Goal: Register for event/course

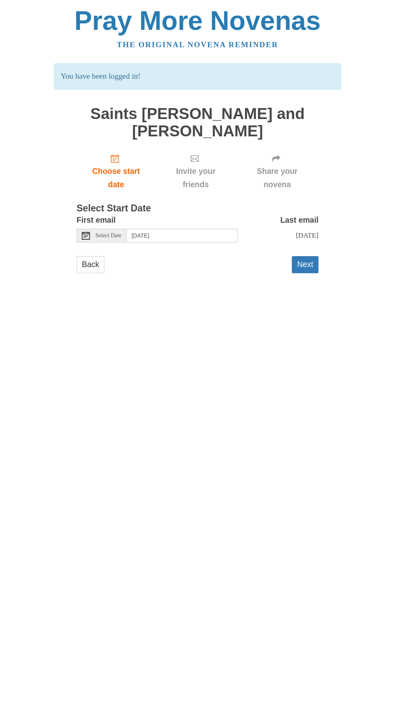
click at [125, 229] on div "Select Date" at bounding box center [102, 236] width 50 height 14
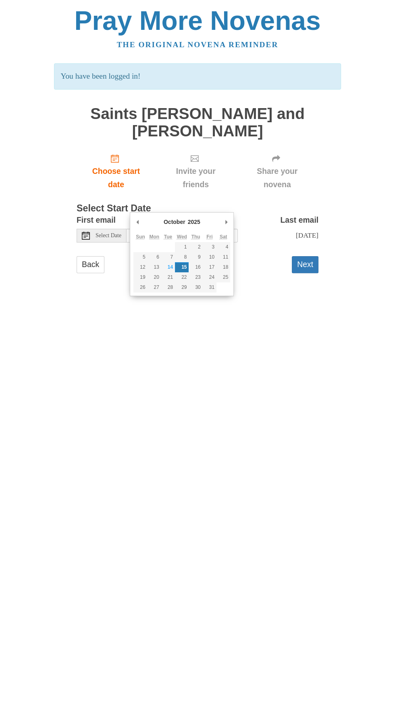
click at [113, 233] on span "Select Date" at bounding box center [109, 236] width 26 height 6
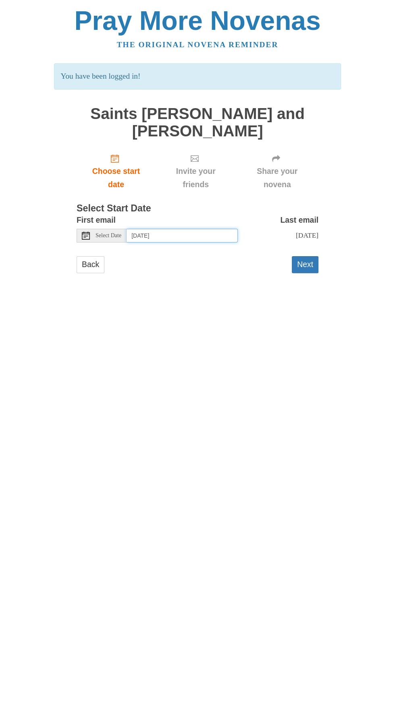
click at [157, 229] on input "Wednesday, October 15th" at bounding box center [182, 236] width 111 height 14
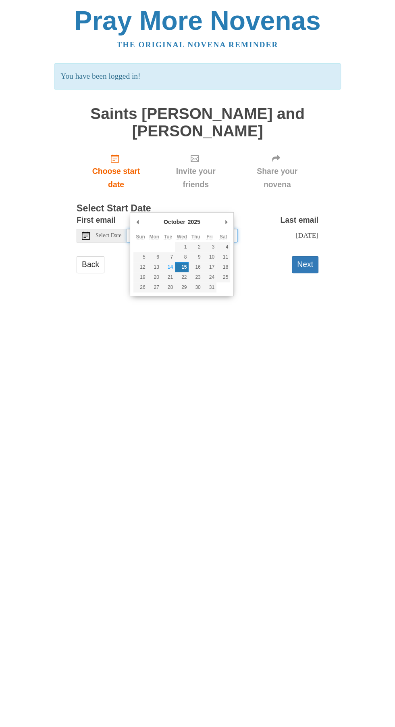
type input "Friday, October 17th"
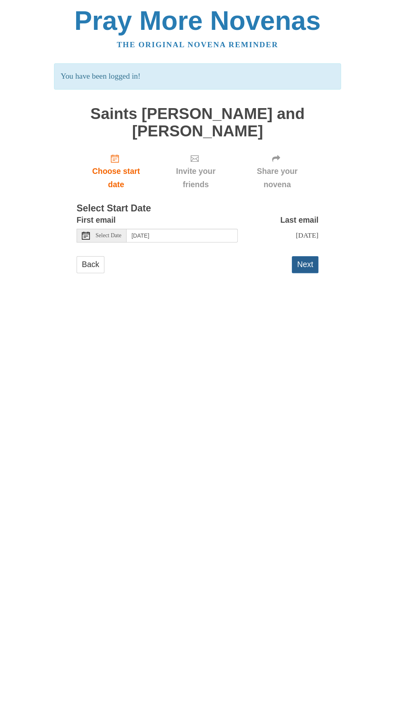
click at [311, 256] on button "Next" at bounding box center [305, 264] width 27 height 17
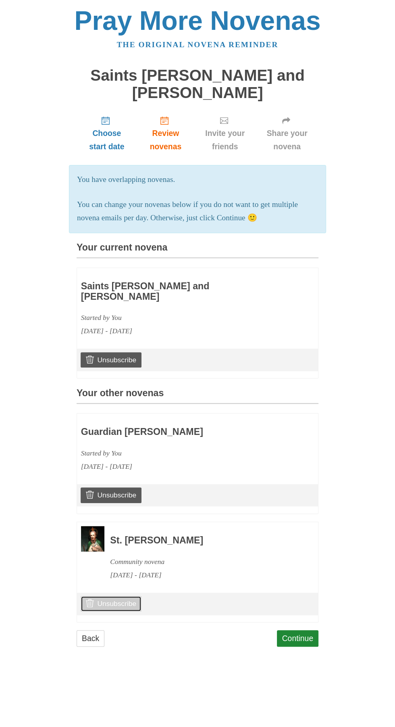
click at [119, 596] on link "Unsubscribe" at bounding box center [111, 603] width 61 height 15
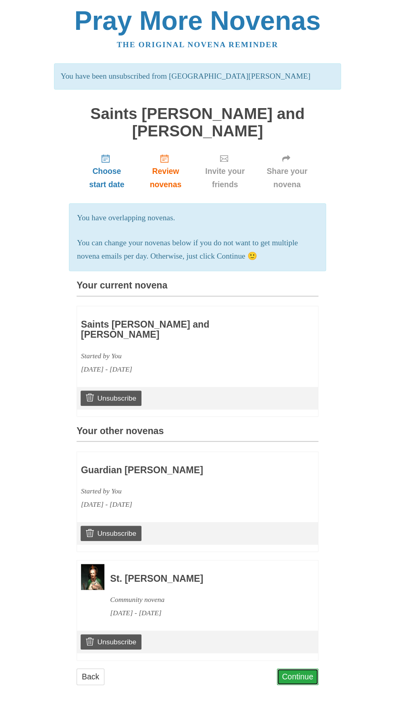
click at [309, 668] on link "Continue" at bounding box center [298, 676] width 42 height 17
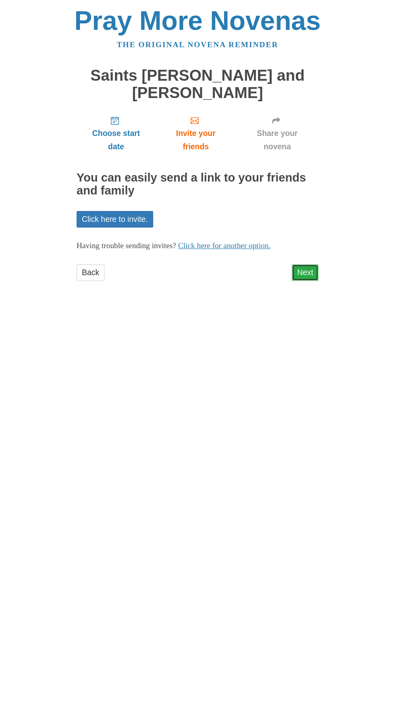
click at [311, 264] on link "Next" at bounding box center [305, 272] width 27 height 17
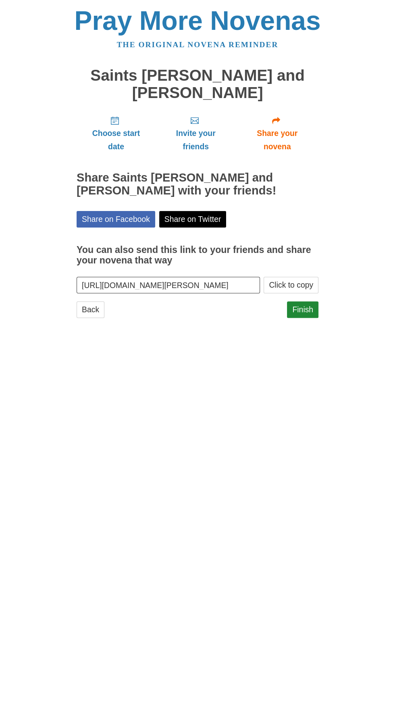
click at [229, 341] on html "Pray More Novenas The original novena reminder Saints [PERSON_NAME] and [PERSON…" at bounding box center [197, 170] width 395 height 341
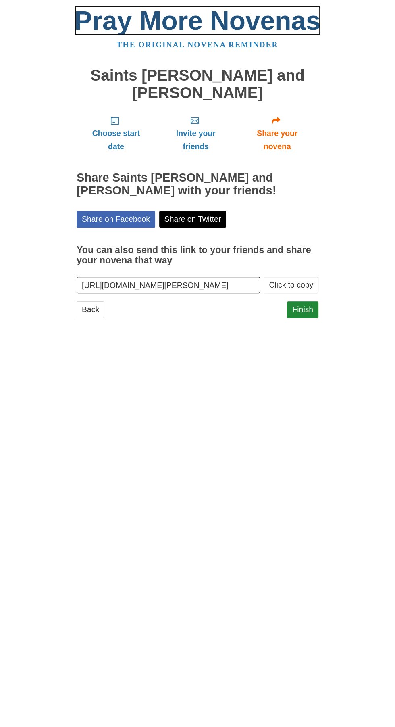
click at [253, 31] on link "Pray More Novenas" at bounding box center [198, 21] width 246 height 30
